Goal: Information Seeking & Learning: Learn about a topic

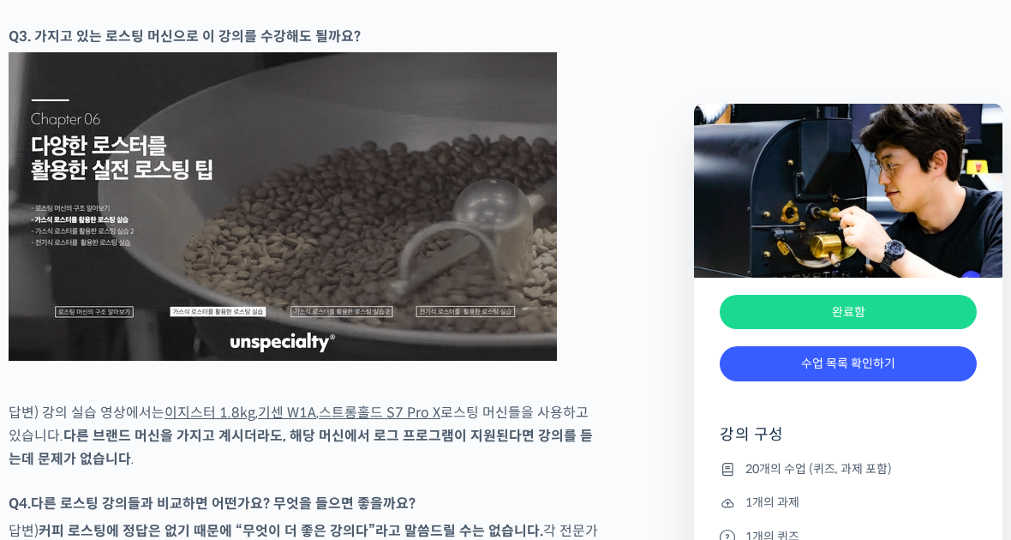
scroll to position [1201, 0]
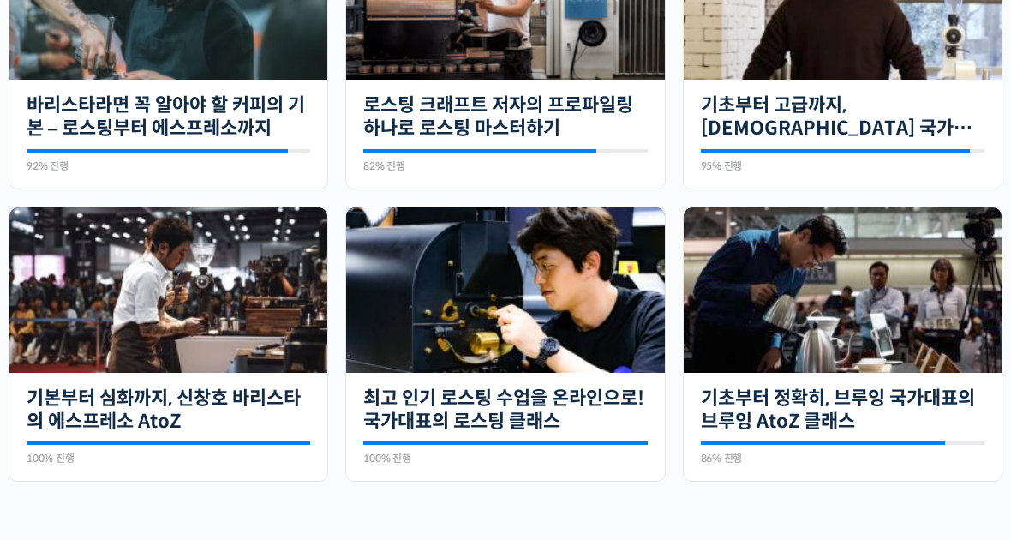
scroll to position [536, 0]
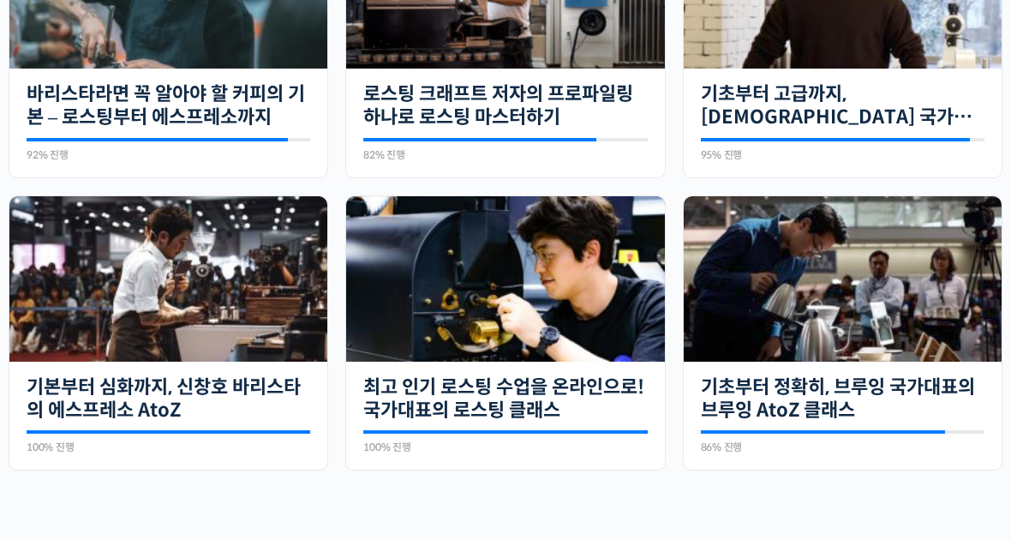
click at [948, 361] on img at bounding box center [843, 278] width 318 height 165
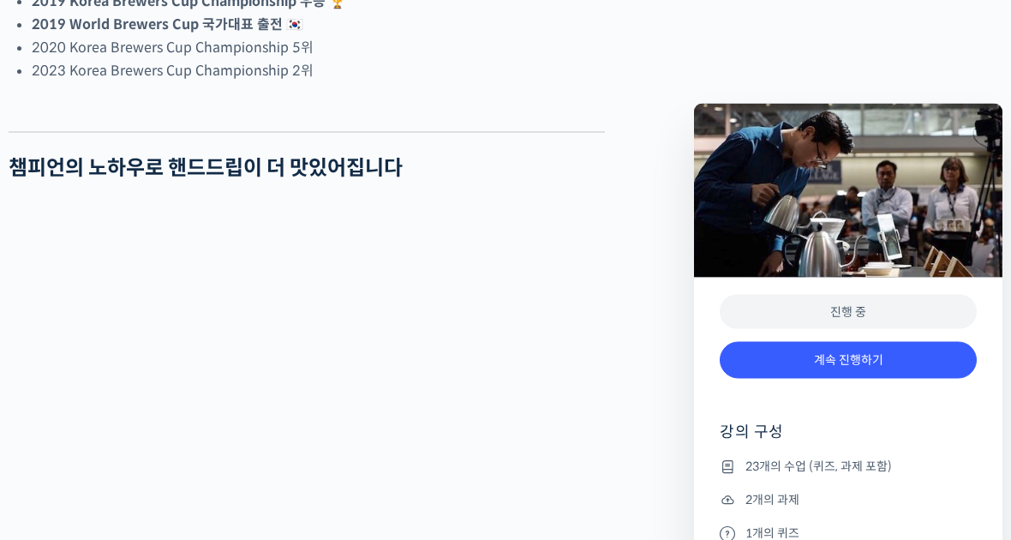
scroll to position [1274, 0]
click at [895, 355] on link "계속 진행하기" at bounding box center [848, 360] width 257 height 37
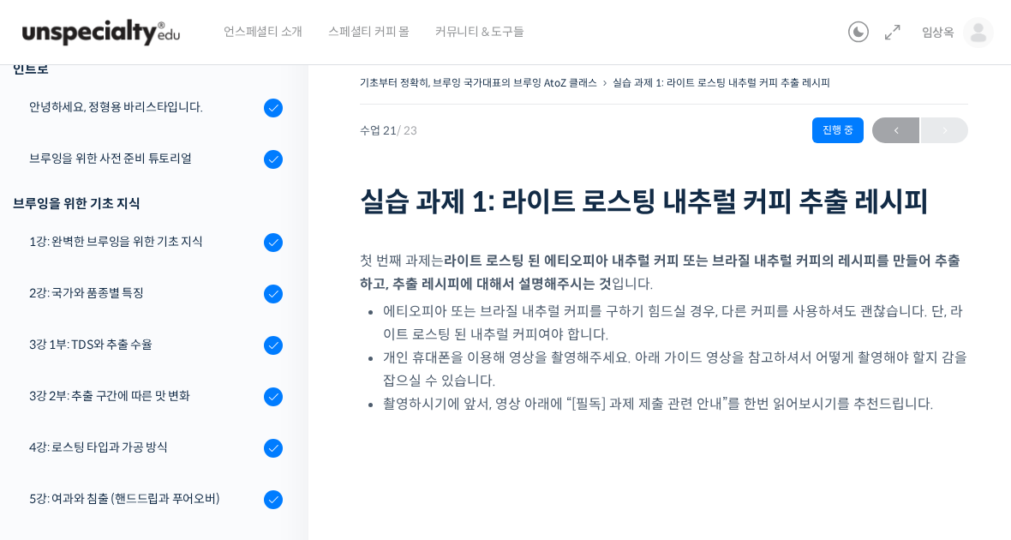
scroll to position [3, 0]
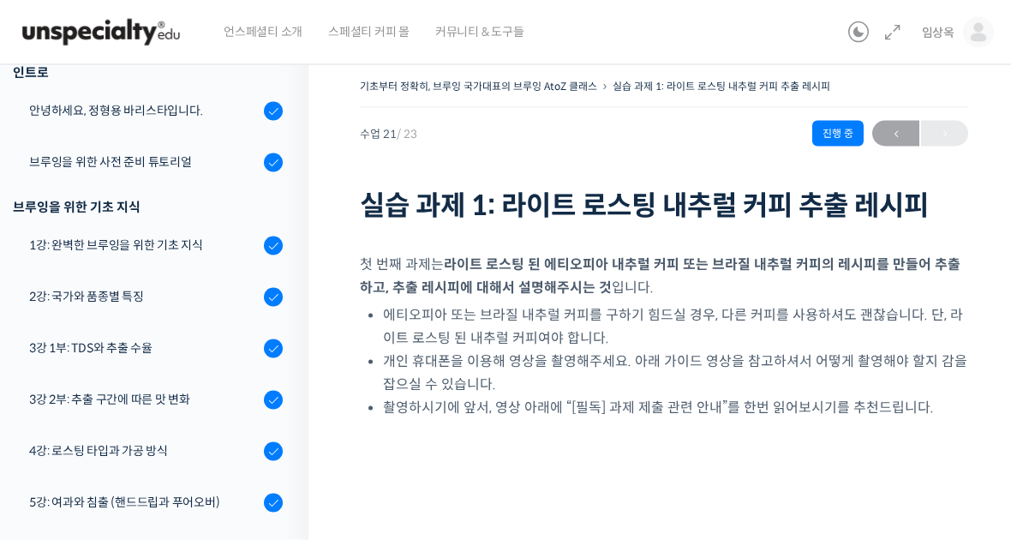
click at [51, 249] on div "1강: 완벽한 브루잉을 위한 기초 지식" at bounding box center [144, 245] width 230 height 19
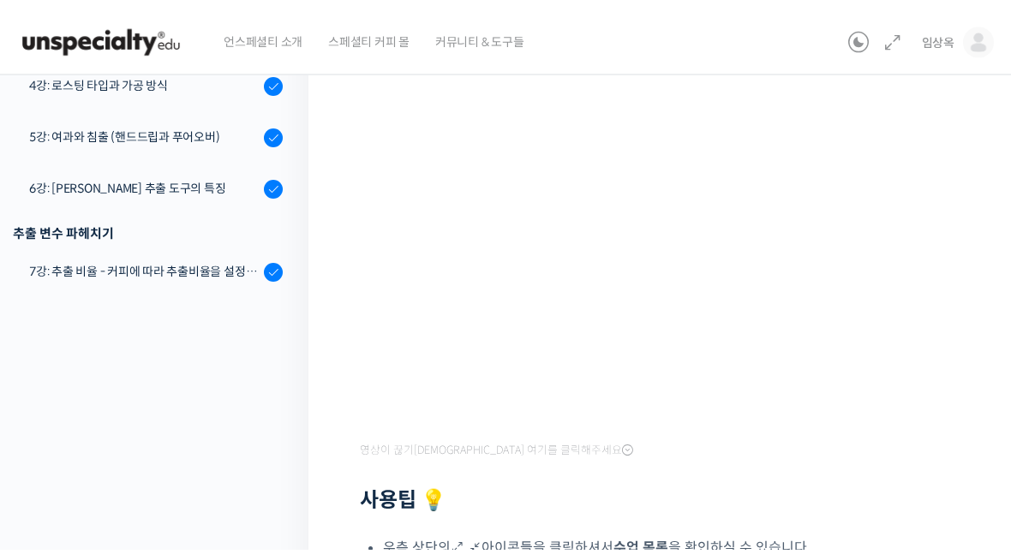
scroll to position [250, 0]
